Goal: Transaction & Acquisition: Book appointment/travel/reservation

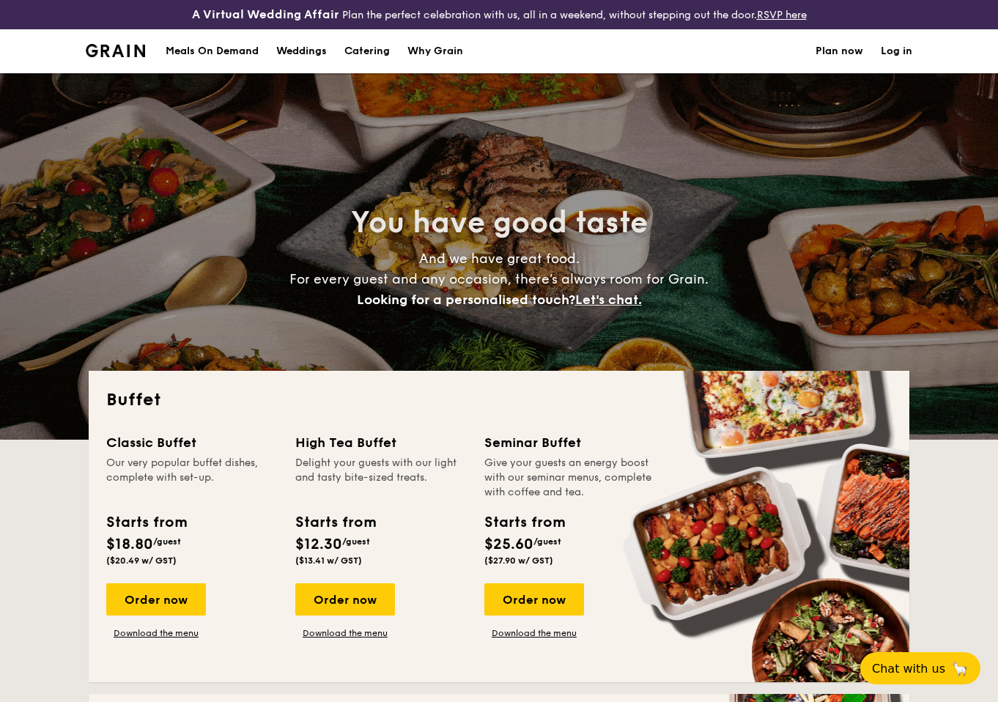
select select
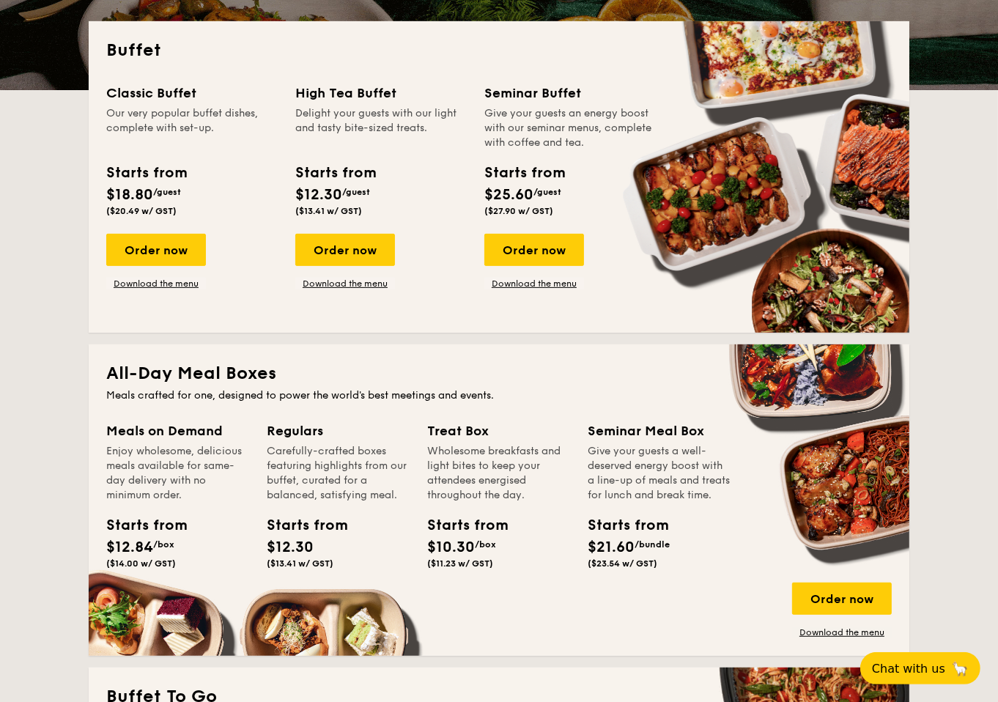
scroll to position [279, 0]
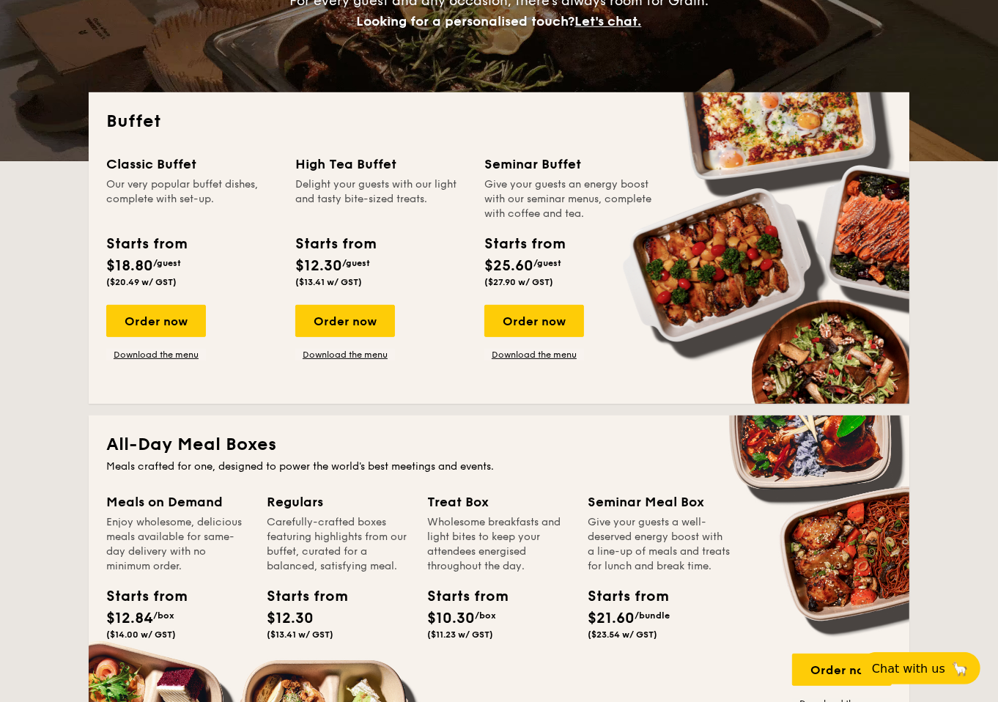
click at [167, 303] on div "Classic Buffet Our very popular buffet dishes, complete with set-up. Starts fro…" at bounding box center [200, 257] width 189 height 207
click at [161, 315] on div "Order now" at bounding box center [156, 321] width 100 height 32
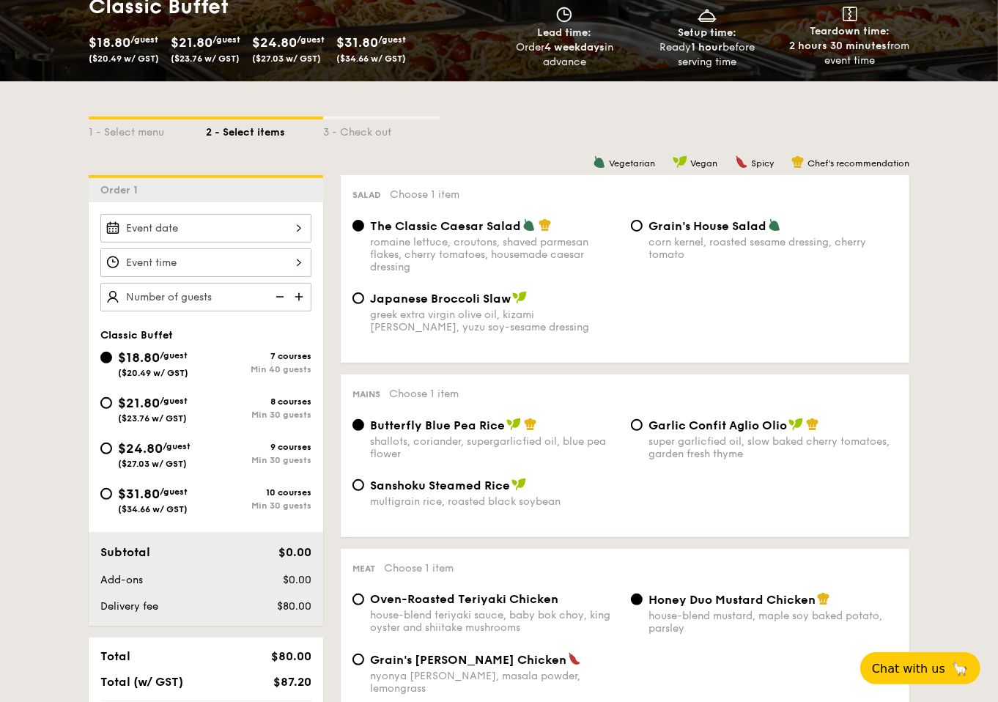
scroll to position [289, 0]
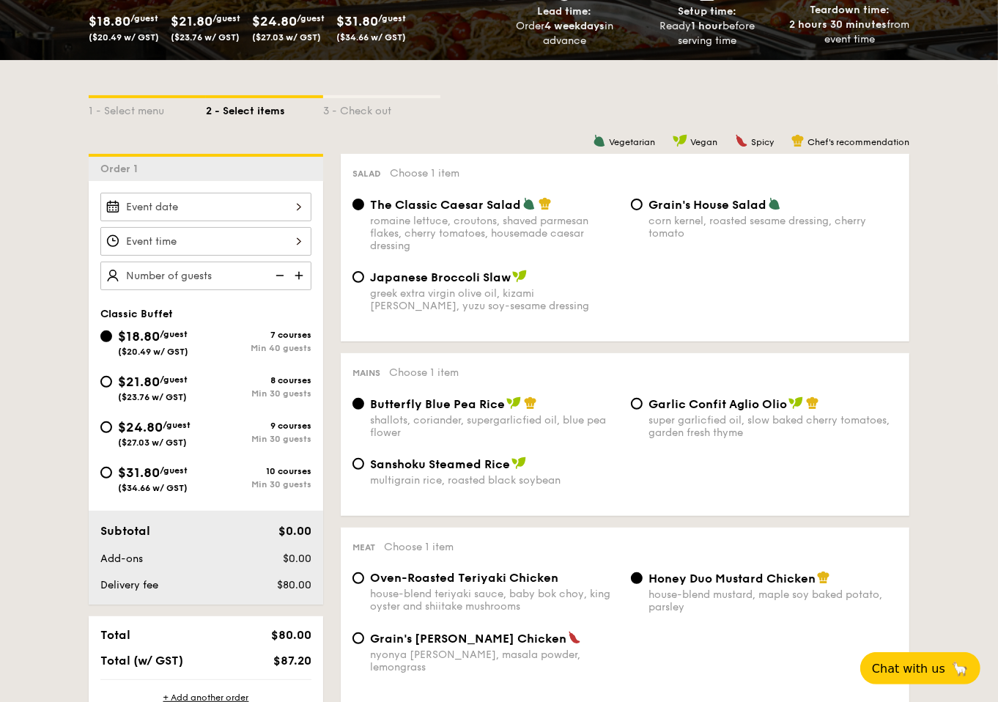
click at [238, 202] on div at bounding box center [205, 207] width 211 height 29
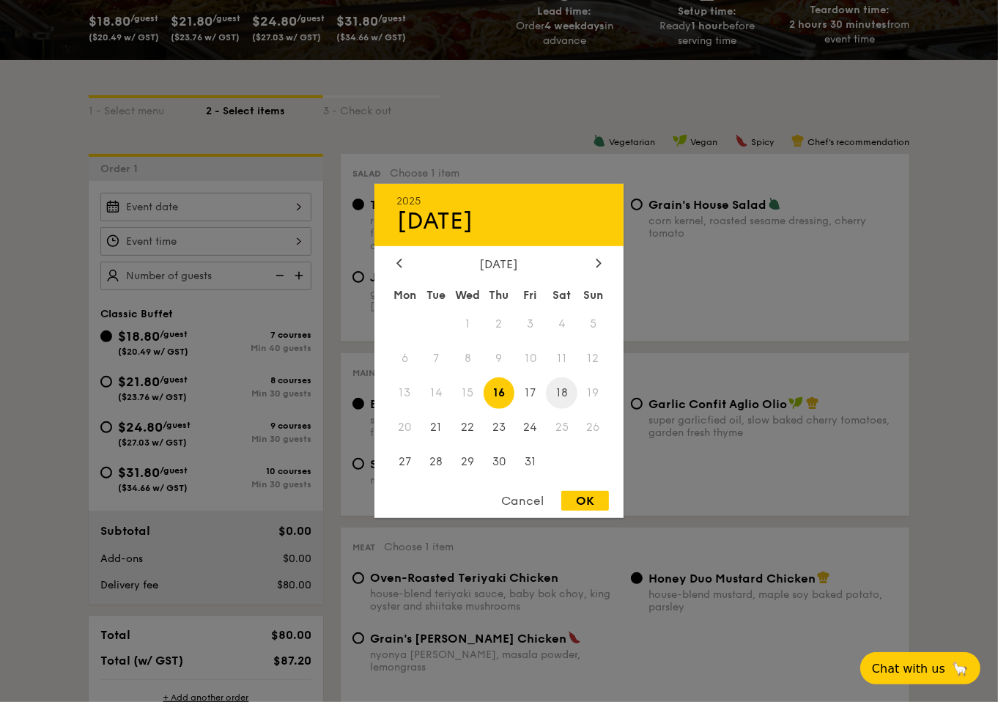
click at [564, 388] on span "18" at bounding box center [562, 394] width 32 height 32
click at [576, 496] on div "OK" at bounding box center [586, 501] width 48 height 20
type input "[DATE]"
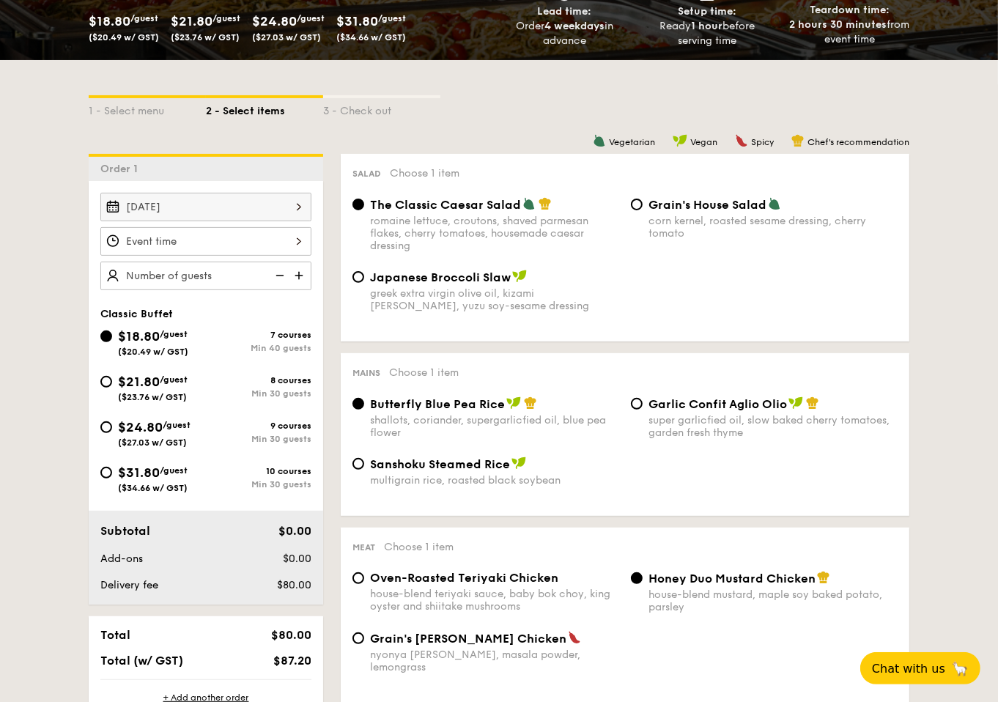
click at [216, 234] on div at bounding box center [205, 241] width 211 height 29
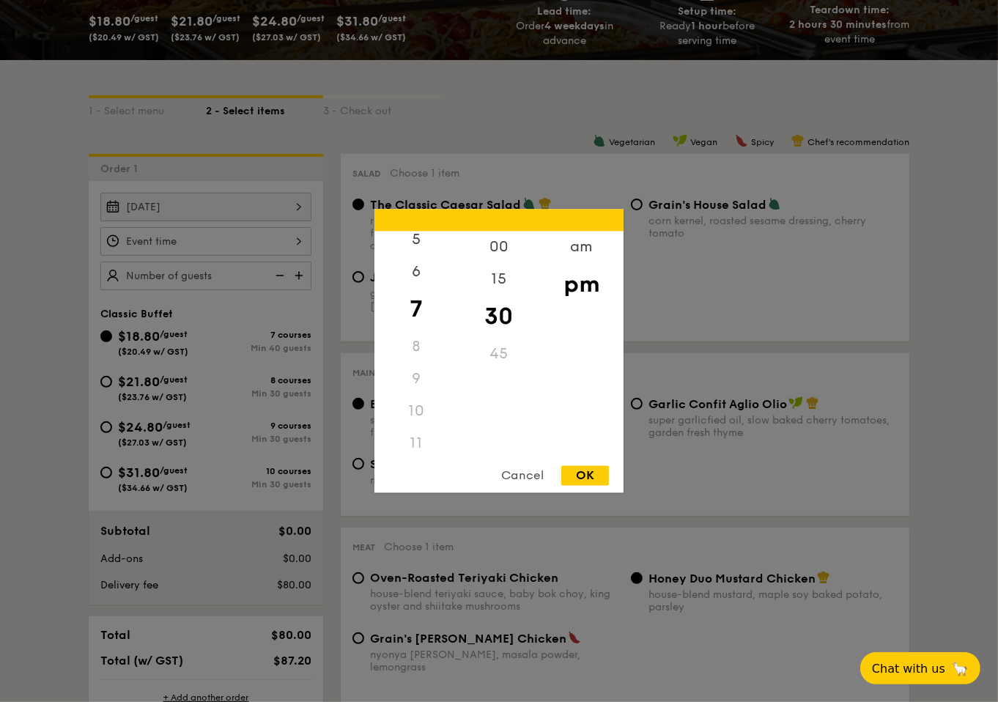
scroll to position [177, 0]
click at [603, 250] on div "am" at bounding box center [581, 253] width 83 height 43
click at [415, 436] on div "11" at bounding box center [416, 434] width 83 height 43
click at [592, 473] on div "OK" at bounding box center [586, 476] width 48 height 20
type input "11:30AM"
